Goal: Information Seeking & Learning: Understand process/instructions

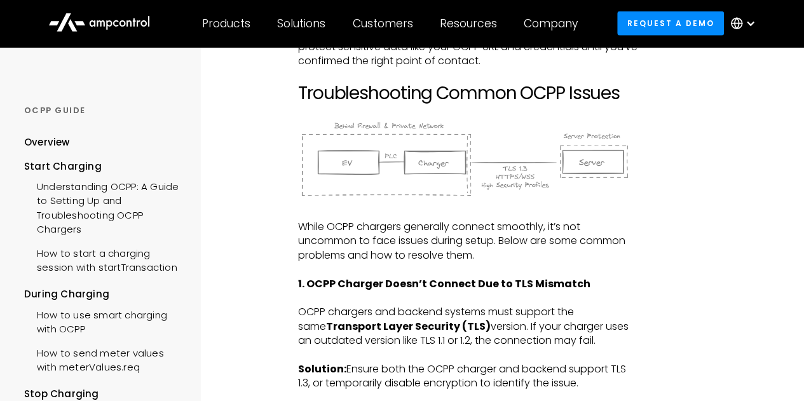
scroll to position [1715, 0]
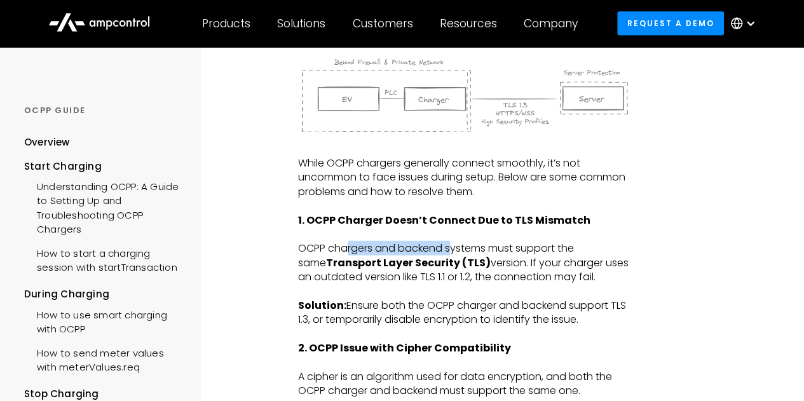
drag, startPoint x: 383, startPoint y: 254, endPoint x: 458, endPoint y: 254, distance: 75.0
click at [456, 254] on p "OCPP chargers and backend systems must support the same Transport Layer Securit…" at bounding box center [468, 263] width 341 height 43
click at [525, 246] on p "OCPP chargers and backend systems must support the same Transport Layer Securit…" at bounding box center [468, 263] width 341 height 43
drag, startPoint x: 538, startPoint y: 250, endPoint x: 552, endPoint y: 251, distance: 14.0
click at [552, 251] on p "OCPP chargers and backend systems must support the same Transport Layer Securit…" at bounding box center [468, 263] width 341 height 43
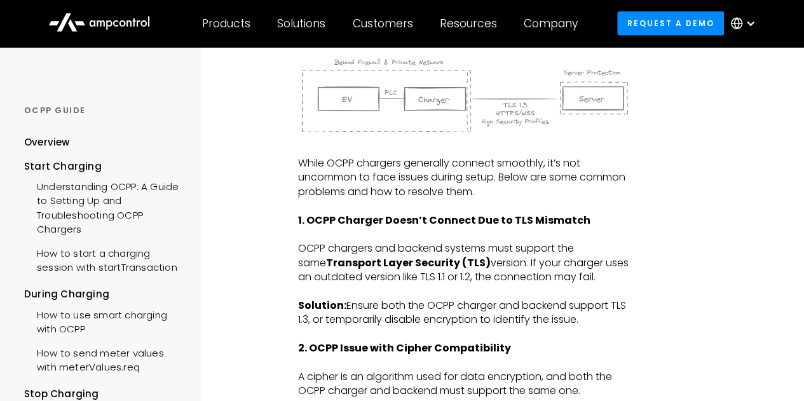
drag, startPoint x: 357, startPoint y: 260, endPoint x: 366, endPoint y: 260, distance: 8.9
click at [362, 260] on strong "Transport Layer Security (TLS)" at bounding box center [408, 262] width 165 height 15
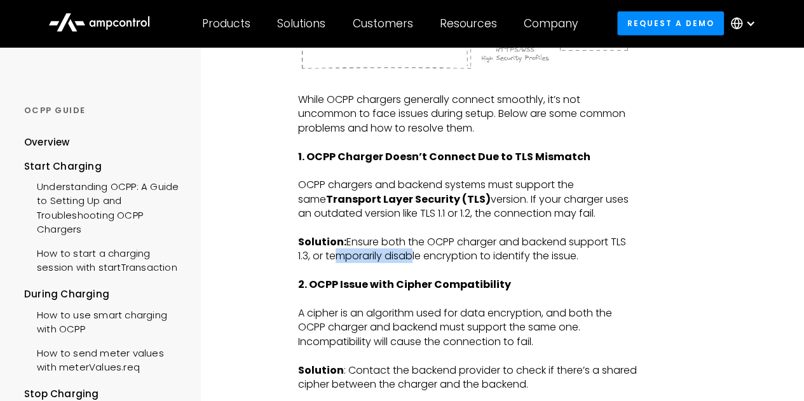
drag, startPoint x: 333, startPoint y: 253, endPoint x: 421, endPoint y: 261, distance: 88.1
click at [414, 260] on p "Solution: Ensure both the OCPP charger and backend support TLS 1.3, or temporar…" at bounding box center [468, 249] width 341 height 29
click at [495, 257] on p "Solution: Ensure both the OCPP charger and backend support TLS 1.3, or temporar…" at bounding box center [468, 249] width 341 height 29
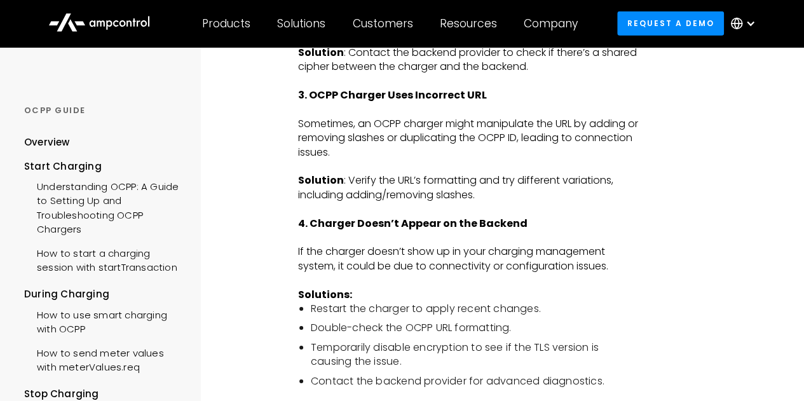
scroll to position [2160, 0]
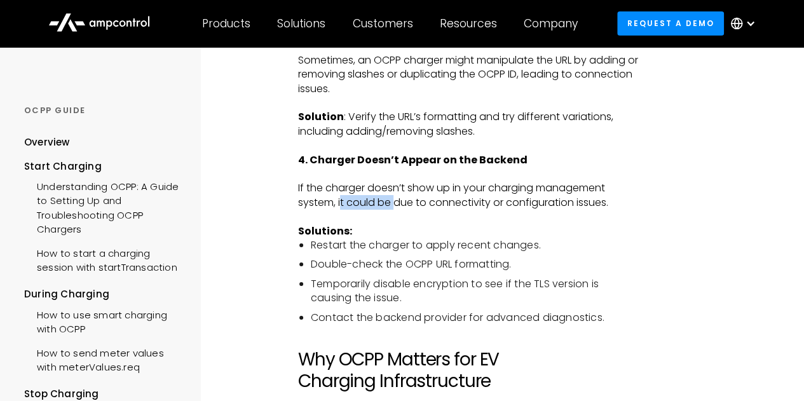
drag, startPoint x: 363, startPoint y: 200, endPoint x: 398, endPoint y: 200, distance: 35.0
click at [398, 200] on p "If the charger doesn’t show up in your charging management system, it could be …" at bounding box center [468, 195] width 341 height 29
drag, startPoint x: 383, startPoint y: 247, endPoint x: 475, endPoint y: 251, distance: 92.2
click at [451, 249] on li "Restart the charger to apply recent changes." at bounding box center [475, 245] width 329 height 14
click at [507, 245] on li "Restart the charger to apply recent changes." at bounding box center [475, 245] width 329 height 14
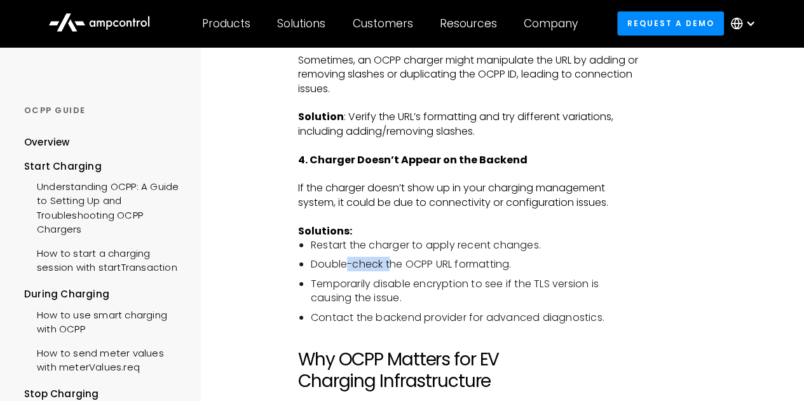
drag, startPoint x: 353, startPoint y: 260, endPoint x: 388, endPoint y: 264, distance: 35.8
click at [388, 264] on li "Double-check the OCPP URL formatting." at bounding box center [475, 264] width 329 height 14
drag, startPoint x: 414, startPoint y: 259, endPoint x: 474, endPoint y: 264, distance: 60.6
click at [472, 264] on li "Double-check the OCPP URL formatting." at bounding box center [475, 264] width 329 height 14
drag, startPoint x: 351, startPoint y: 286, endPoint x: 432, endPoint y: 286, distance: 80.7
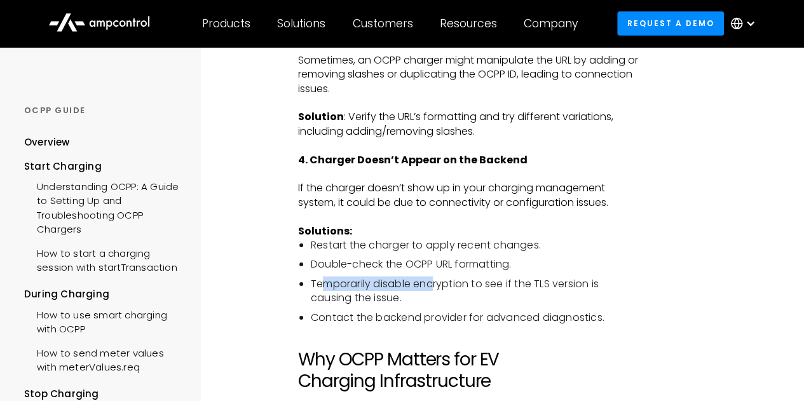
click at [432, 286] on li "Temporarily disable encryption to see if the TLS version is causing the issue." at bounding box center [475, 291] width 329 height 29
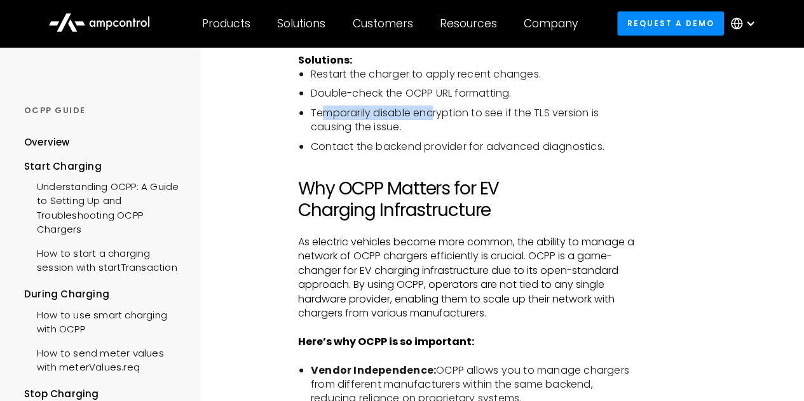
scroll to position [2350, 0]
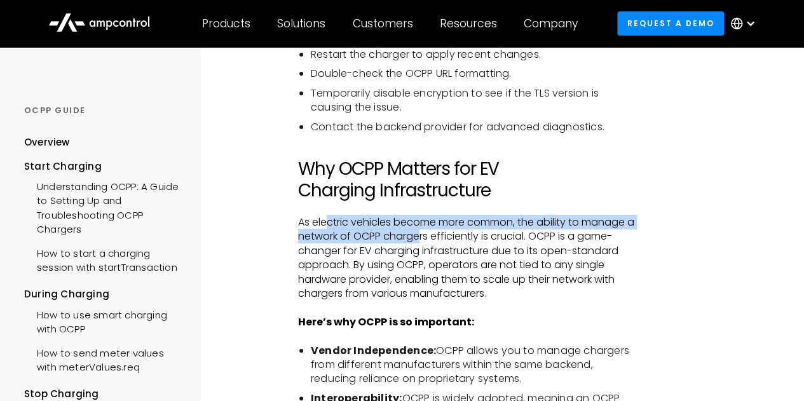
drag, startPoint x: 334, startPoint y: 221, endPoint x: 433, endPoint y: 229, distance: 100.2
click at [433, 229] on p "As electric vehicles become more common, the ability to manage a network of OCP…" at bounding box center [468, 257] width 341 height 85
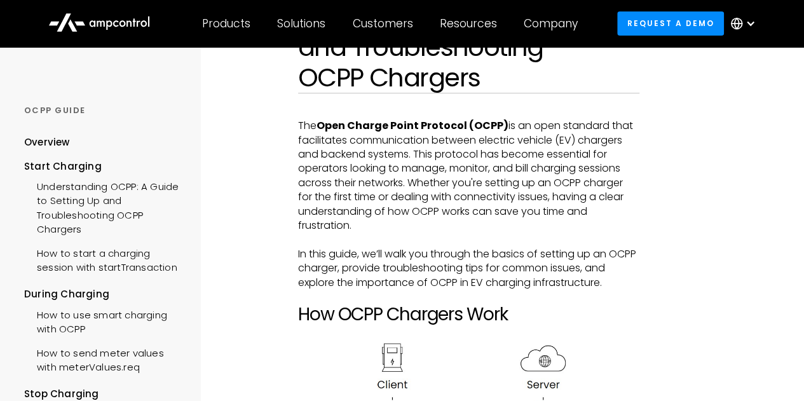
scroll to position [191, 0]
